Goal: Transaction & Acquisition: Book appointment/travel/reservation

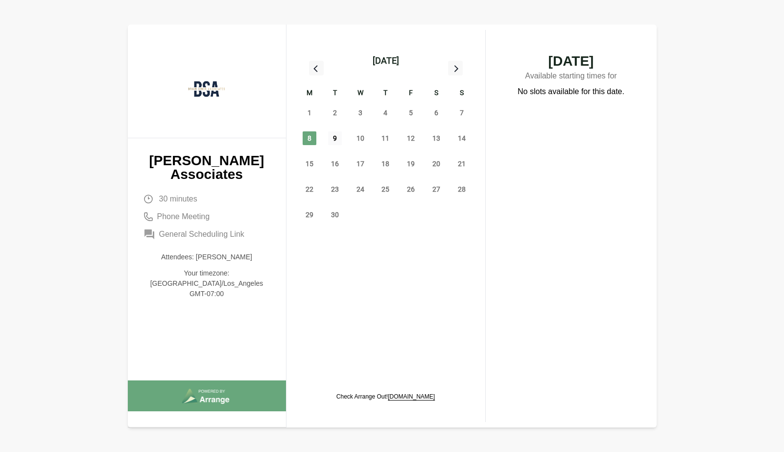
click at [335, 140] on span "9" at bounding box center [335, 138] width 14 height 14
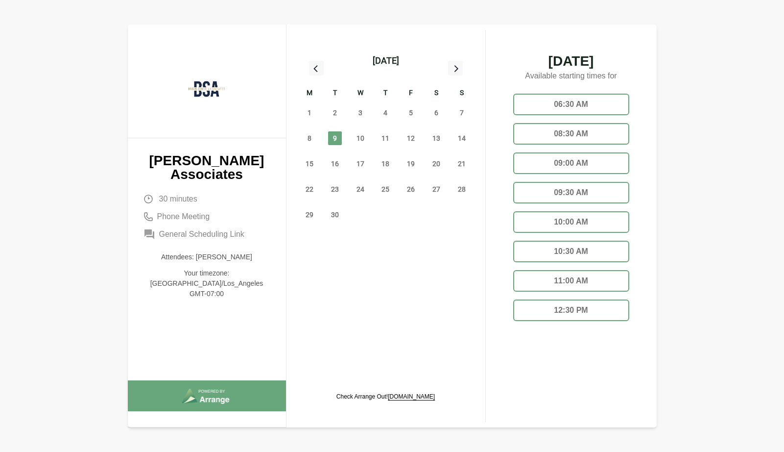
click at [573, 220] on div "10:00 AM" at bounding box center [571, 222] width 116 height 22
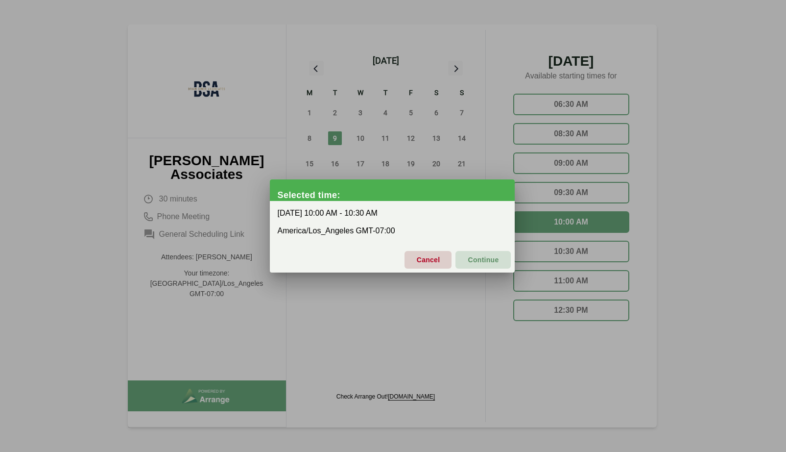
click at [691, 211] on div at bounding box center [393, 226] width 786 height 452
click at [428, 264] on span "Cancel" at bounding box center [428, 259] width 24 height 21
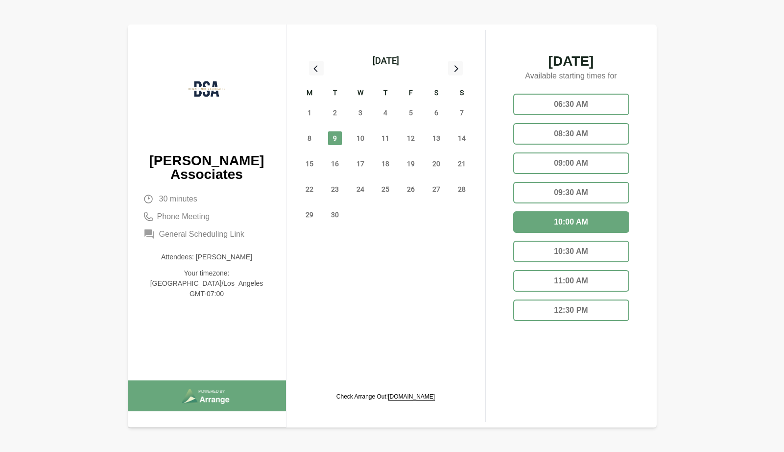
click at [533, 318] on div "12:30 PM" at bounding box center [571, 310] width 116 height 22
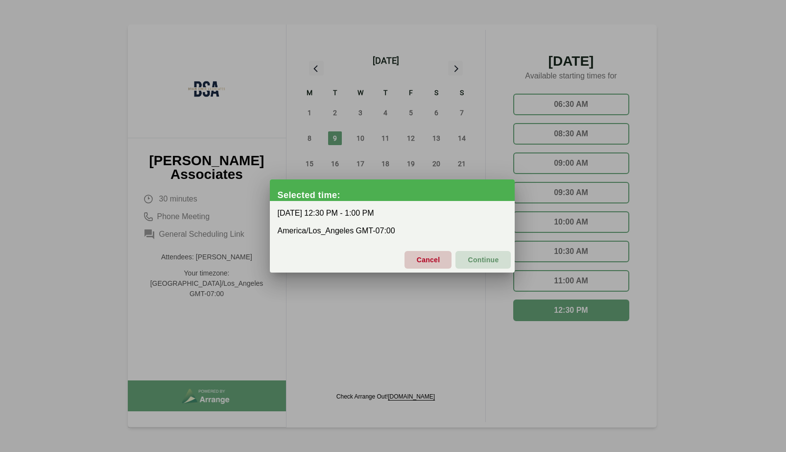
click at [423, 259] on span "Cancel" at bounding box center [428, 259] width 24 height 21
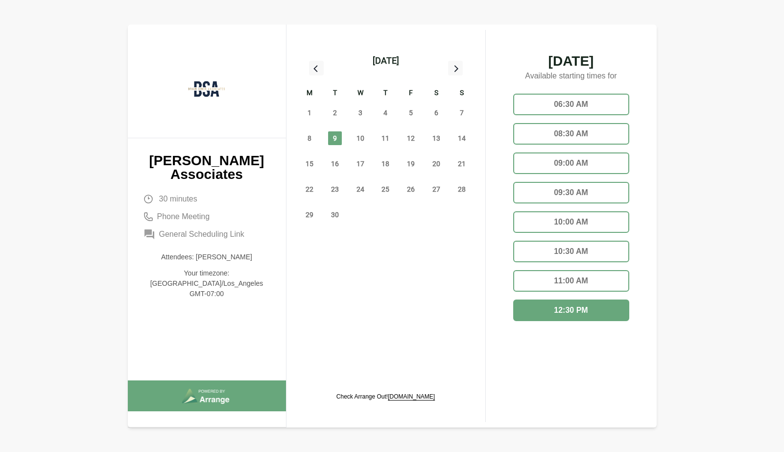
click at [552, 136] on div "08:30 AM" at bounding box center [571, 134] width 116 height 22
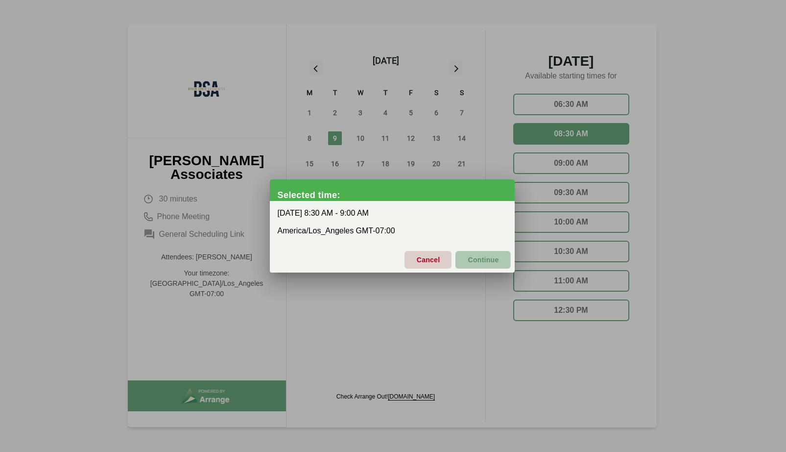
click at [493, 266] on span "Continue" at bounding box center [482, 259] width 31 height 21
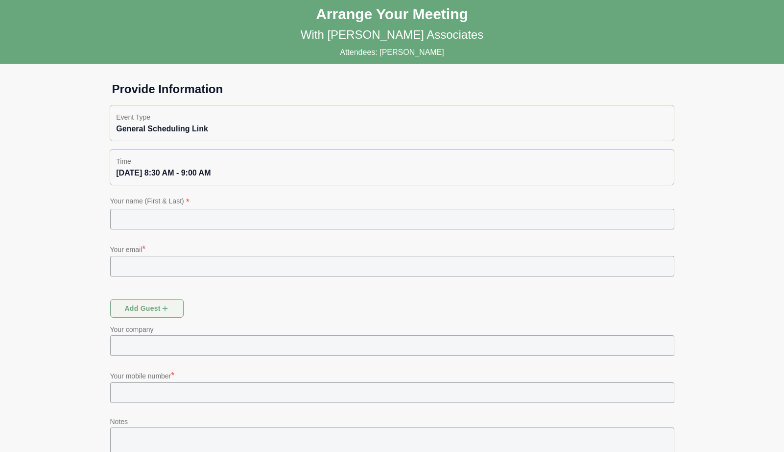
click at [270, 226] on input "text" at bounding box center [392, 219] width 564 height 21
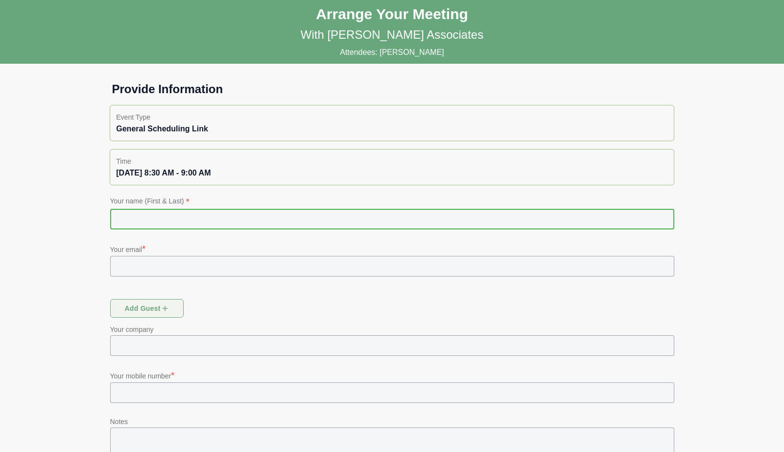
type input "**********"
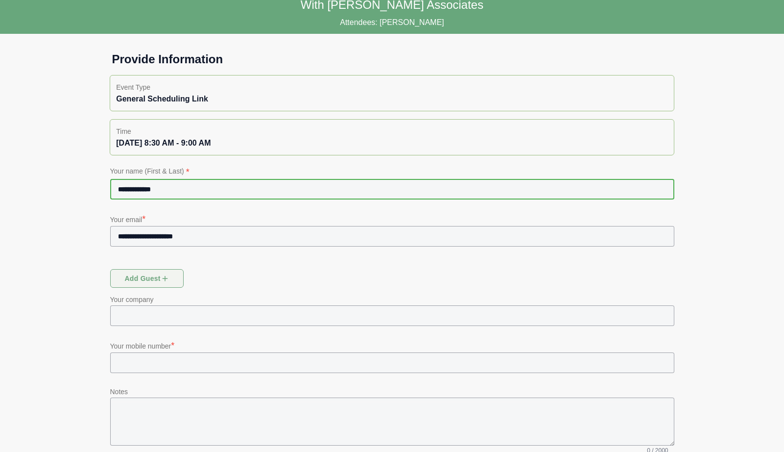
scroll to position [67, 0]
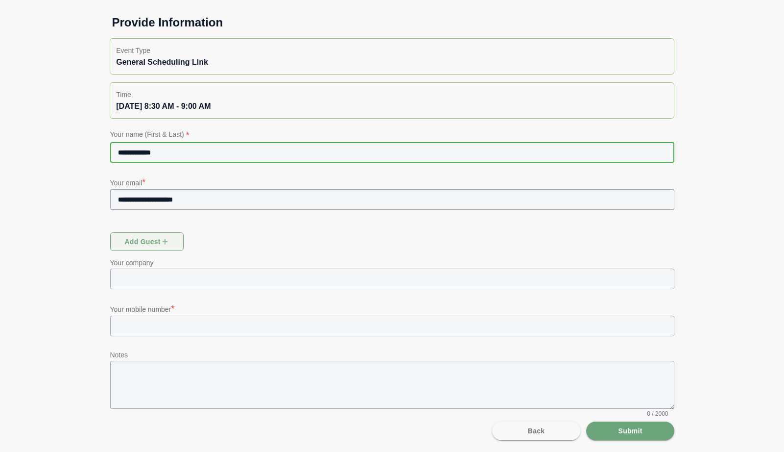
click at [184, 323] on input "text" at bounding box center [400, 325] width 547 height 21
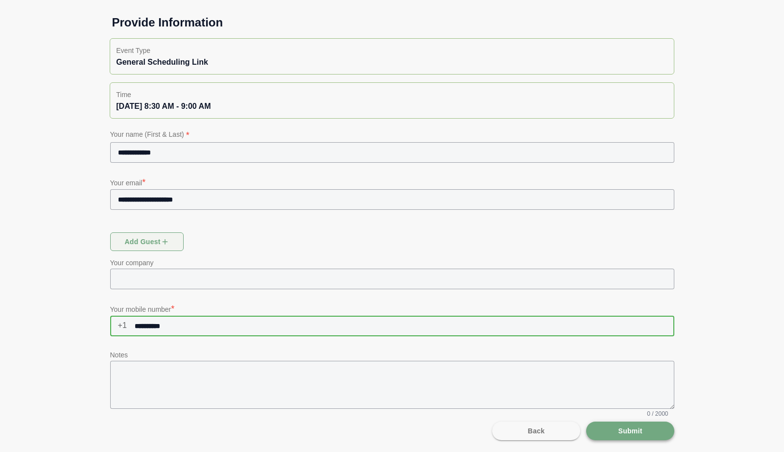
type input "**********"
click at [665, 437] on button "Submit" at bounding box center [630, 430] width 88 height 19
